Goal: Information Seeking & Learning: Find specific fact

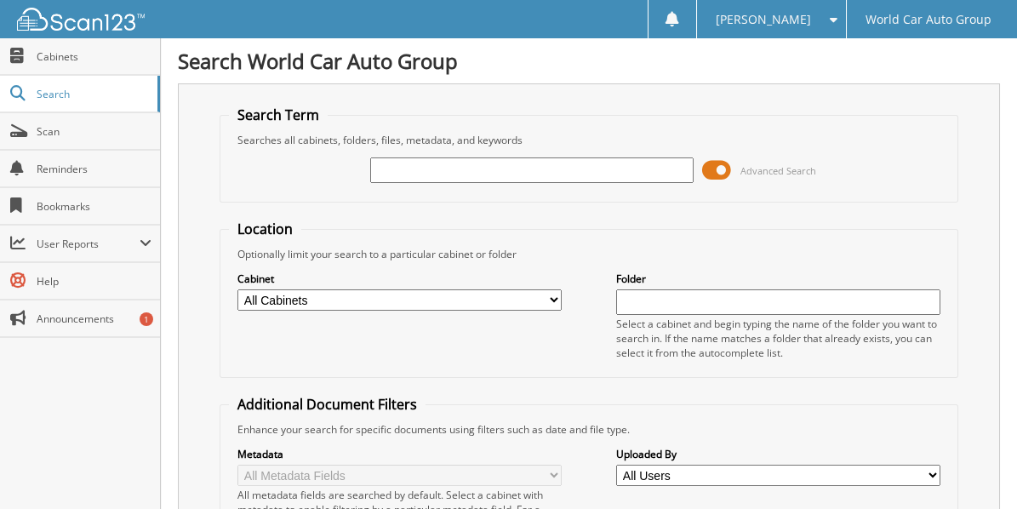
click at [419, 165] on input "text" at bounding box center [531, 170] width 323 height 26
type input "067662"
drag, startPoint x: 443, startPoint y: 168, endPoint x: 368, endPoint y: 164, distance: 75.0
click at [347, 172] on div "067662 Advanced Search" at bounding box center [588, 170] width 719 height 46
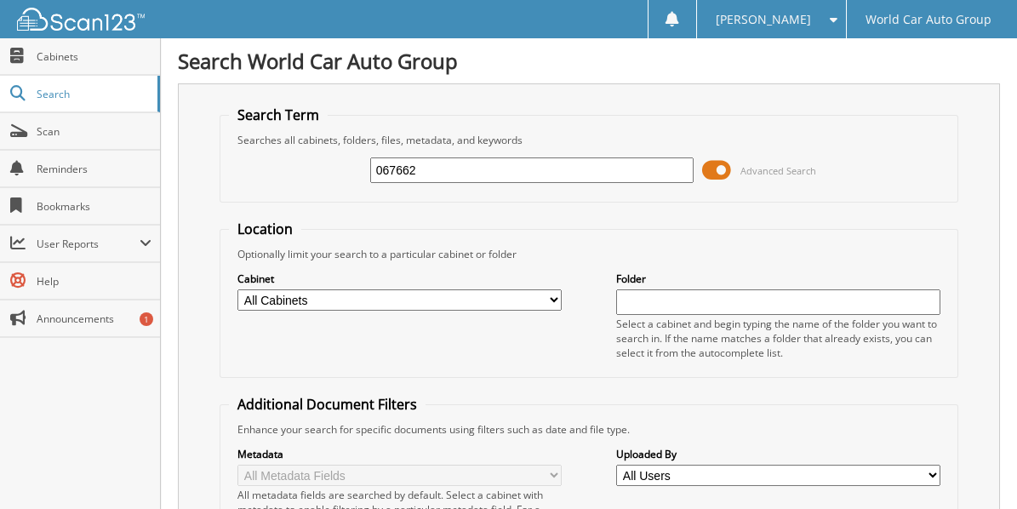
paste input "K6528135"
type input "K6528135"
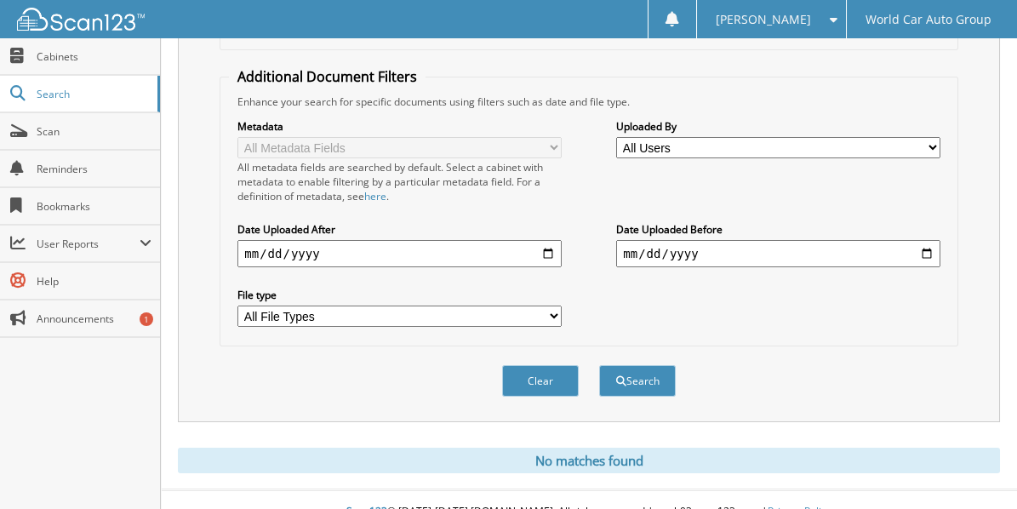
scroll to position [337, 0]
